Goal: Information Seeking & Learning: Find specific fact

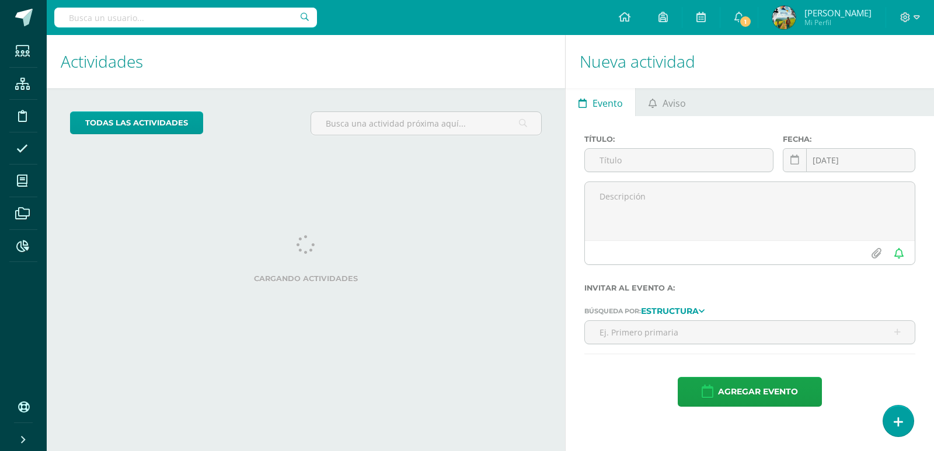
click at [215, 25] on input "text" at bounding box center [185, 18] width 263 height 20
type input "[GEOGRAPHIC_DATA]"
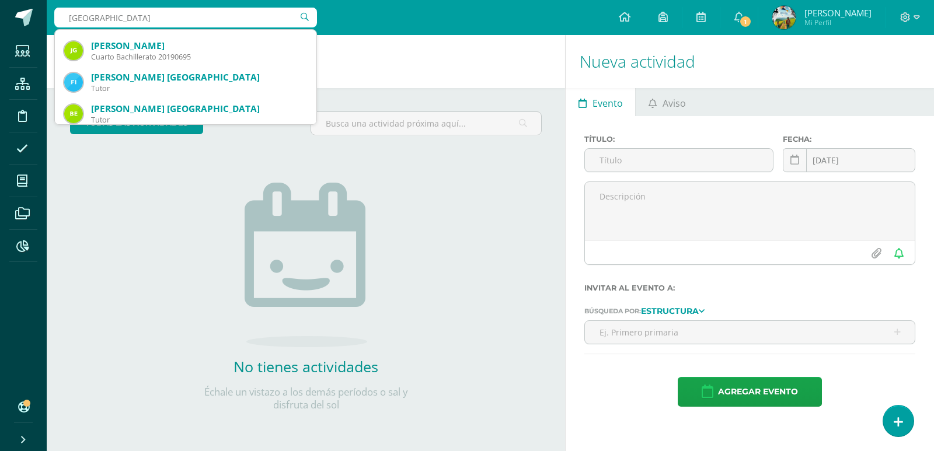
scroll to position [292, 0]
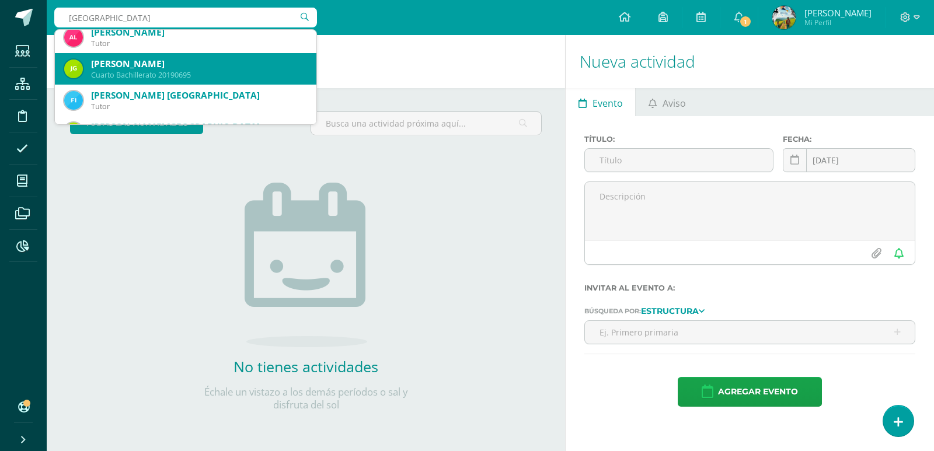
click at [155, 72] on div "Cuarto Bachillerato 20190695" at bounding box center [199, 75] width 216 height 10
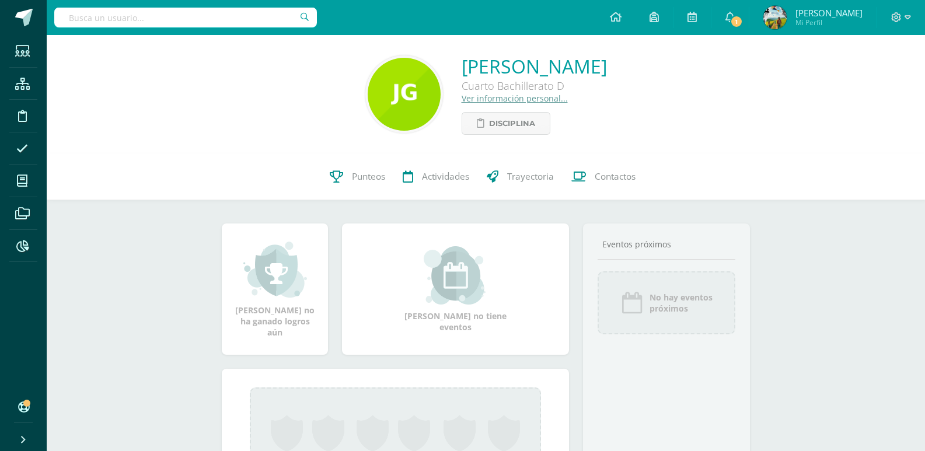
drag, startPoint x: 21, startPoint y: 86, endPoint x: 7, endPoint y: 86, distance: 14.0
click at [20, 86] on icon at bounding box center [22, 84] width 15 height 12
